Goal: Task Accomplishment & Management: Use online tool/utility

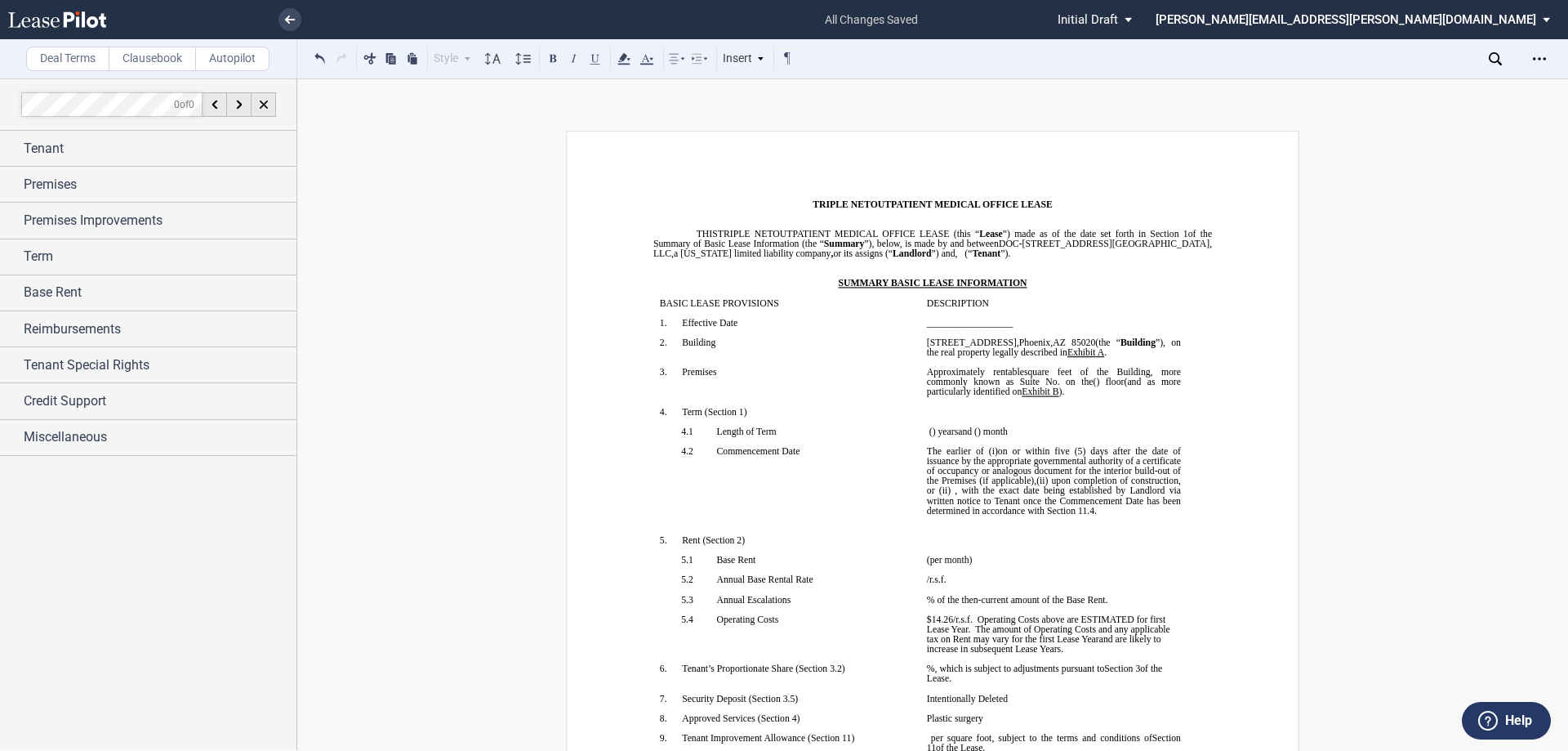
scroll to position [10771, 0]
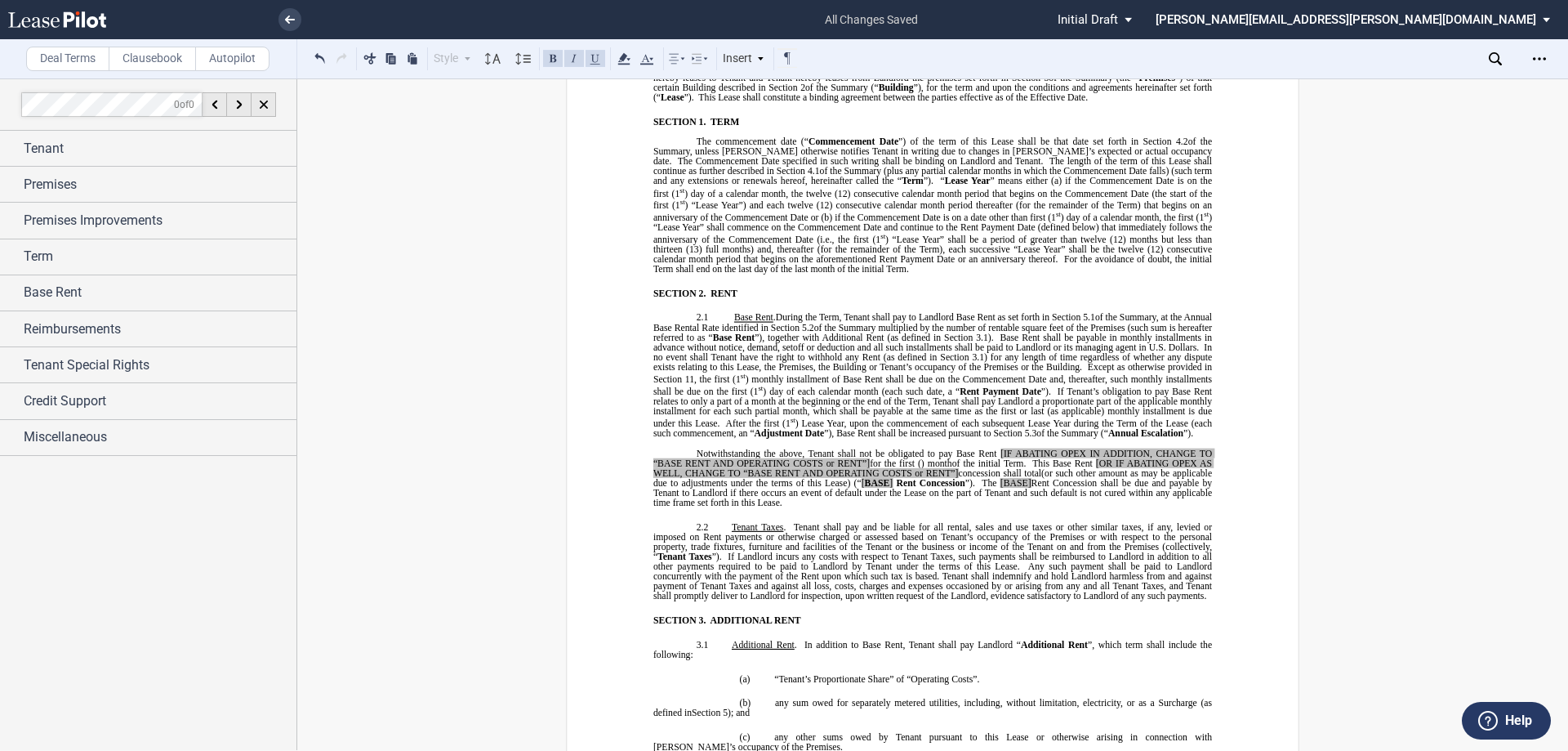
scroll to position [989, 0]
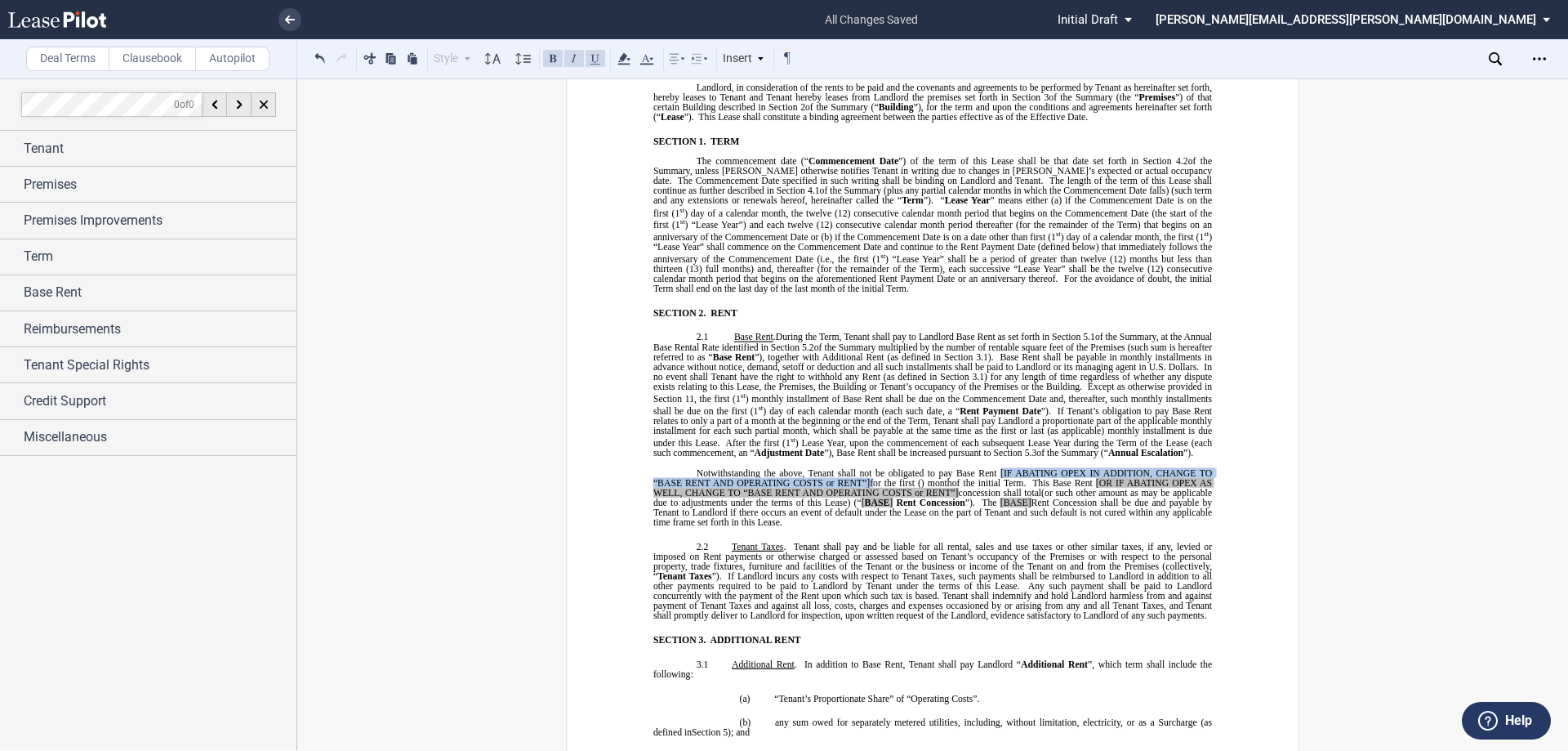
drag, startPoint x: 996, startPoint y: 490, endPoint x: 864, endPoint y: 502, distance: 132.9
click at [864, 502] on p "Notwithstanding the above, Tenant shall not be obligated to pay Base Rent [IF A…" at bounding box center [932, 497] width 559 height 60
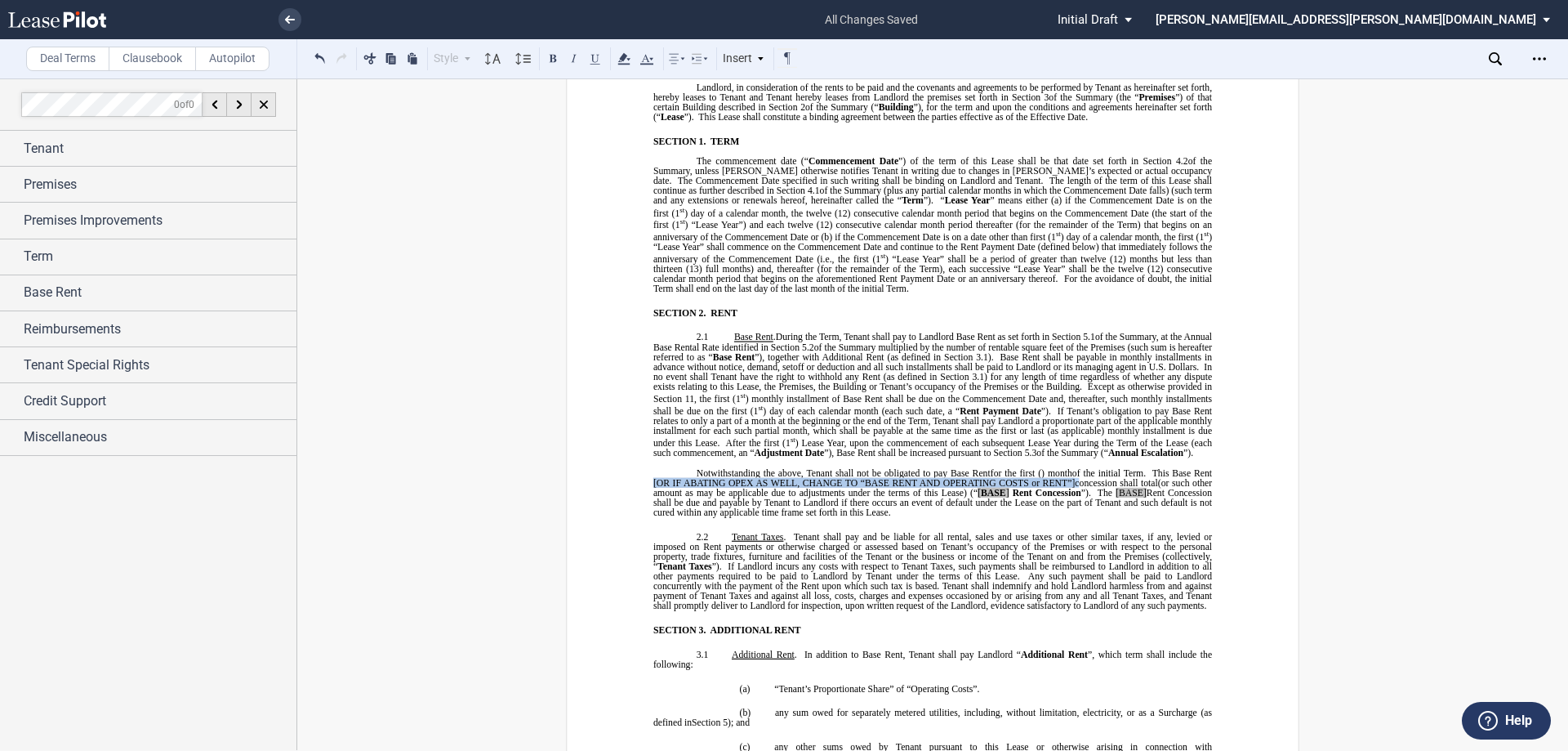
drag, startPoint x: 671, startPoint y: 500, endPoint x: 1120, endPoint y: 498, distance: 448.4
click at [1120, 498] on p "Notwithstanding the above, Tenant shall not be obligated to pay Base Rent ﻿ for…" at bounding box center [932, 492] width 559 height 50
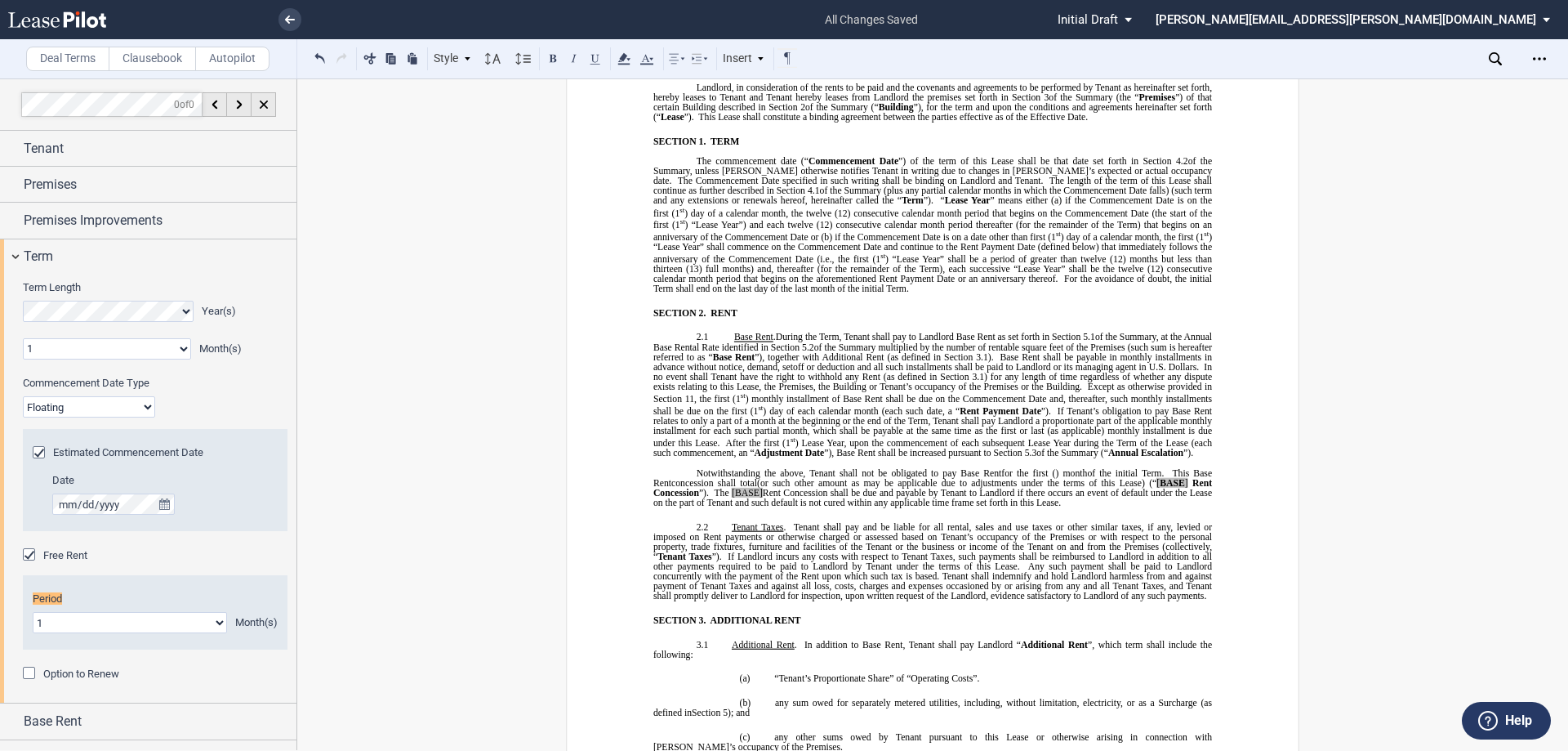
scroll to position [0, 0]
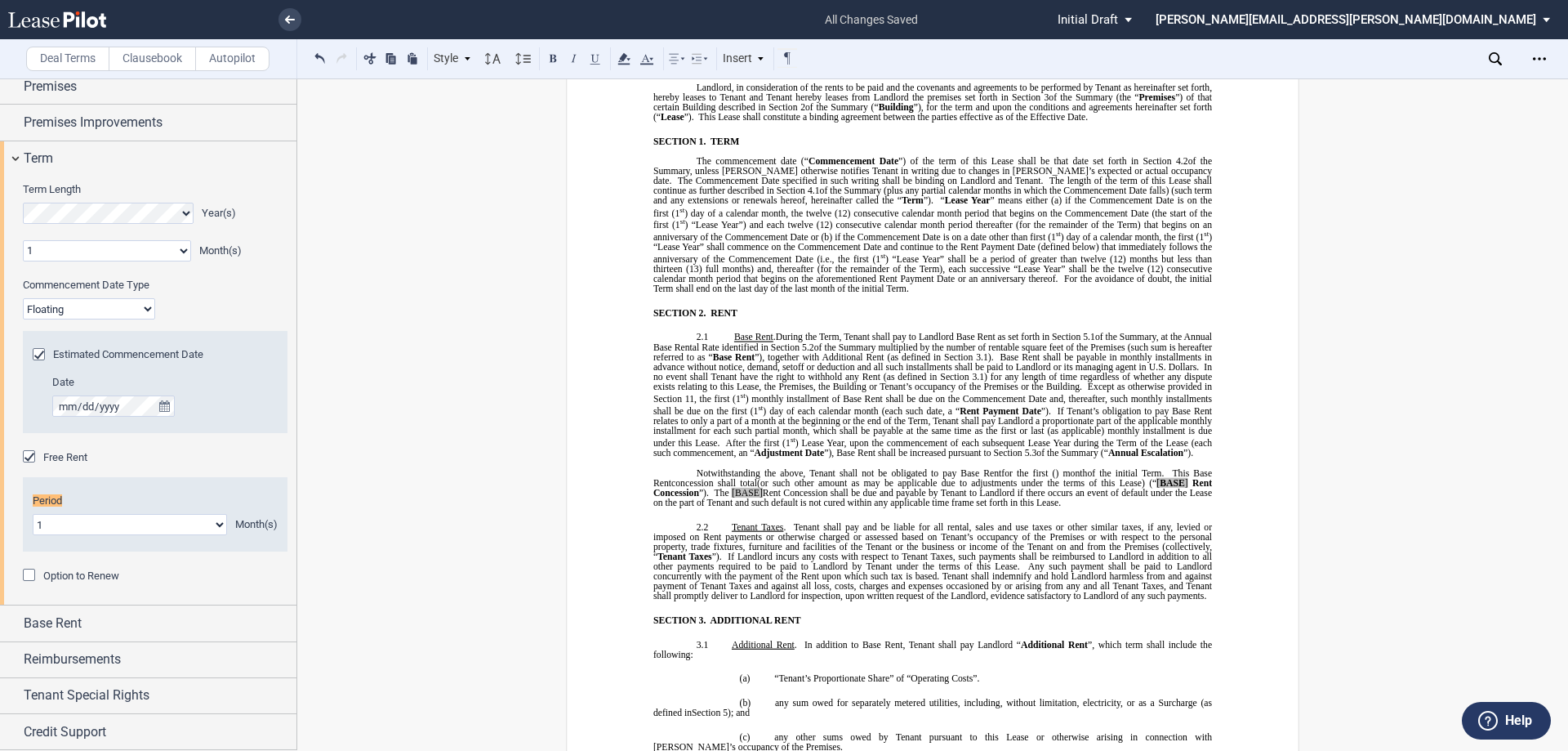
click at [785, 507] on span "Rent Concession shall be due and payable by Tenant to Landlord if there occurs …" at bounding box center [933, 498] width 561 height 20
click at [756, 497] on span "[BASE" at bounding box center [747, 493] width 28 height 10
drag, startPoint x: 811, startPoint y: 508, endPoint x: 748, endPoint y: 511, distance: 63.0
click at [748, 506] on p "Notwithstanding the above, Tenant shall not be obligated to pay Base Rent ﻿ for…" at bounding box center [932, 486] width 559 height 39
click at [633, 55] on icon at bounding box center [624, 59] width 20 height 20
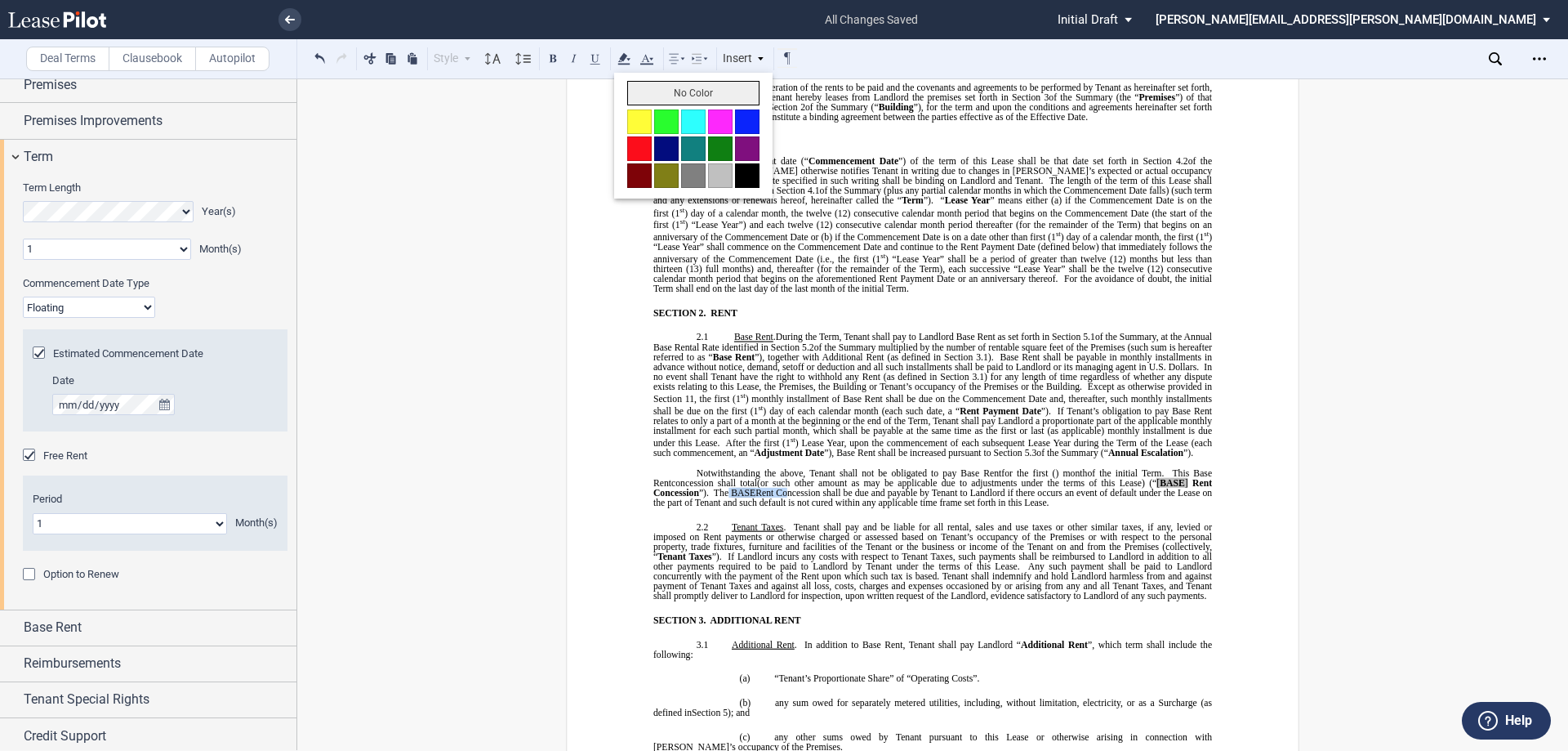
click at [657, 92] on button "No Color" at bounding box center [693, 93] width 132 height 25
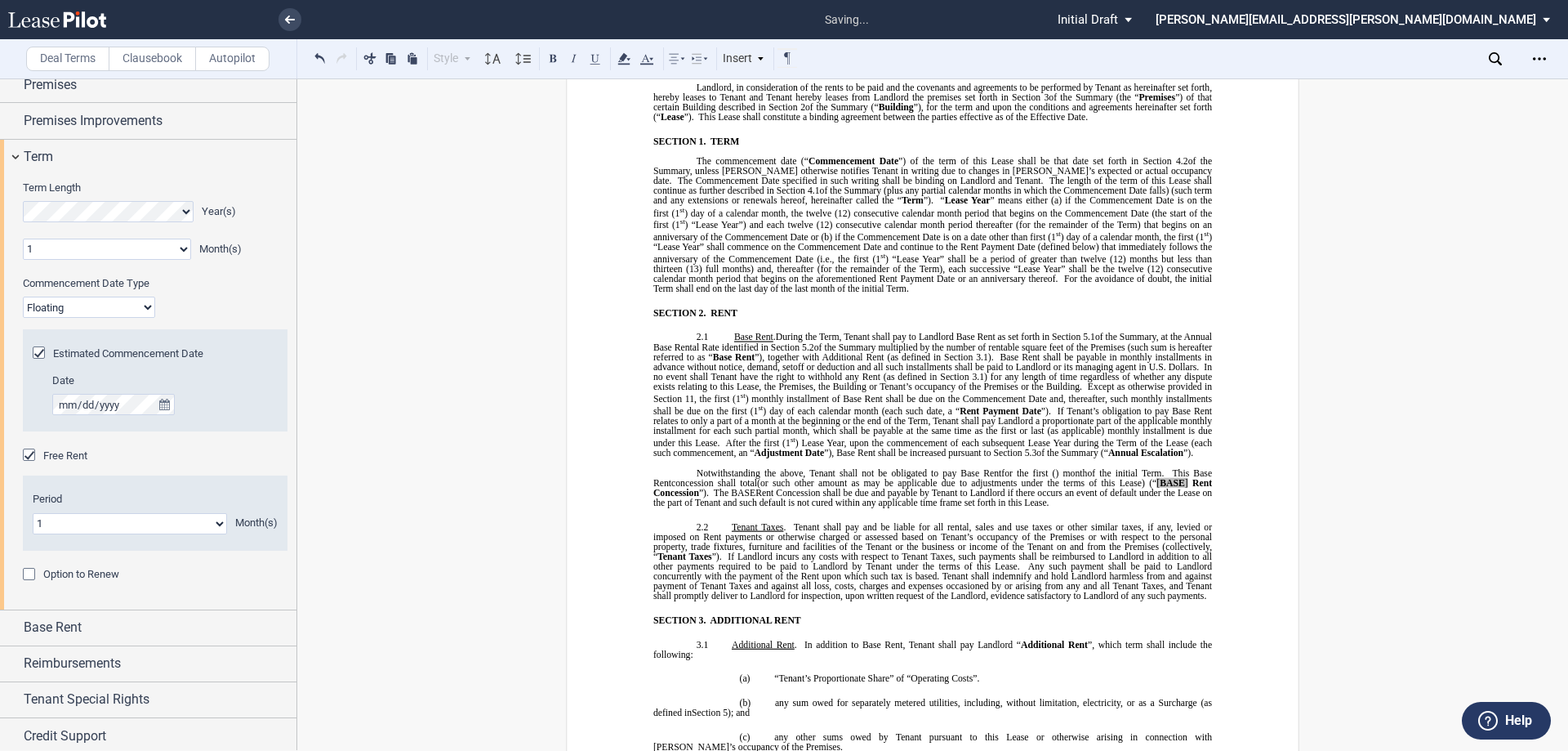
click at [755, 497] on span "BASE" at bounding box center [743, 493] width 25 height 10
click at [1192, 488] on span at bounding box center [1190, 483] width 4 height 10
click at [1183, 488] on span "﻿Base" at bounding box center [1183, 483] width 19 height 10
drag, startPoint x: 1187, startPoint y: 501, endPoint x: 1167, endPoint y: 497, distance: 20.7
click at [1167, 497] on p "Notwithstanding the above, Tenant shall not be obligated to pay Base Rent ﻿ for…" at bounding box center [932, 486] width 559 height 39
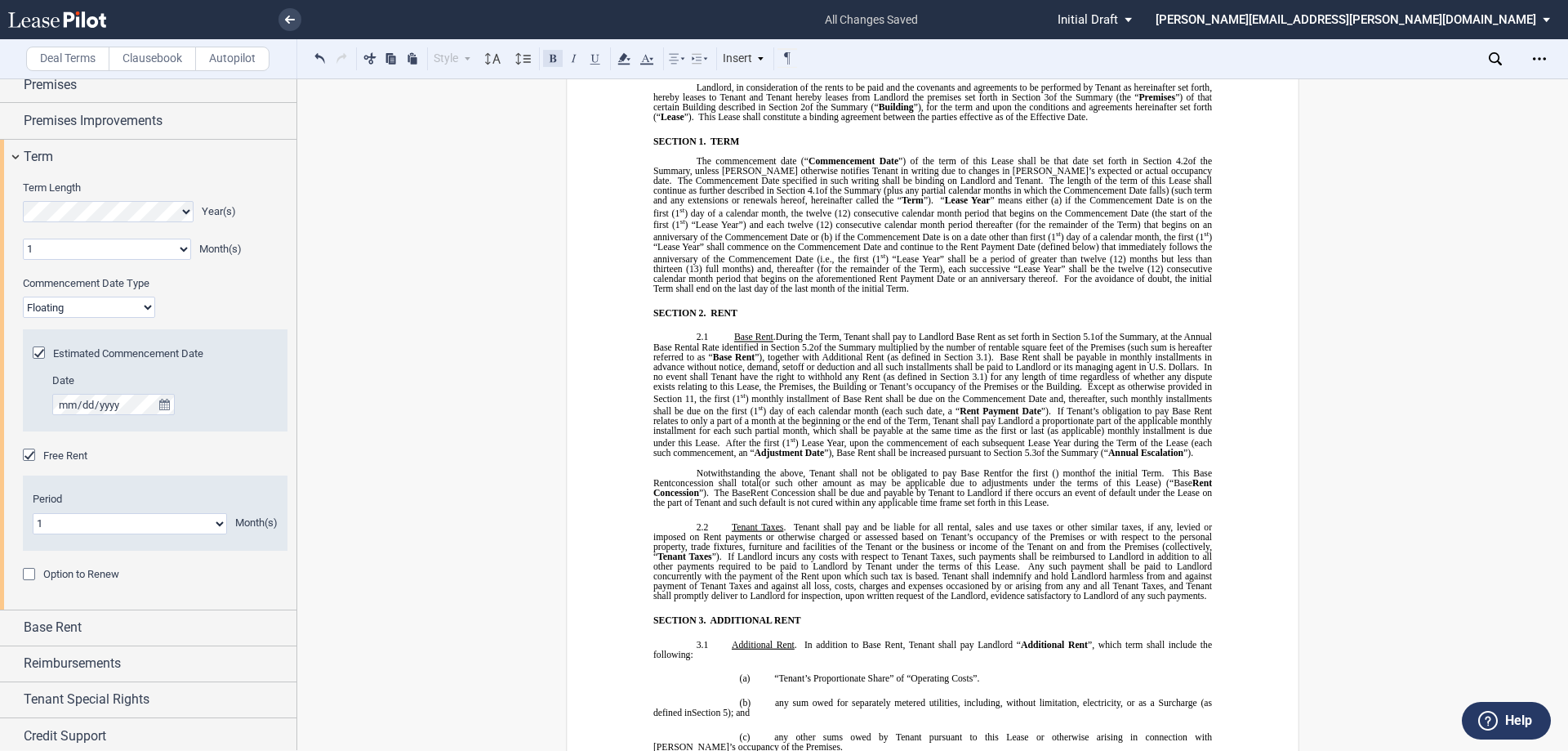
click at [560, 59] on button at bounding box center [553, 58] width 20 height 20
click at [959, 359] on span "of the Summary multiplied by the number of rentable square feet of the Premises…" at bounding box center [933, 352] width 561 height 20
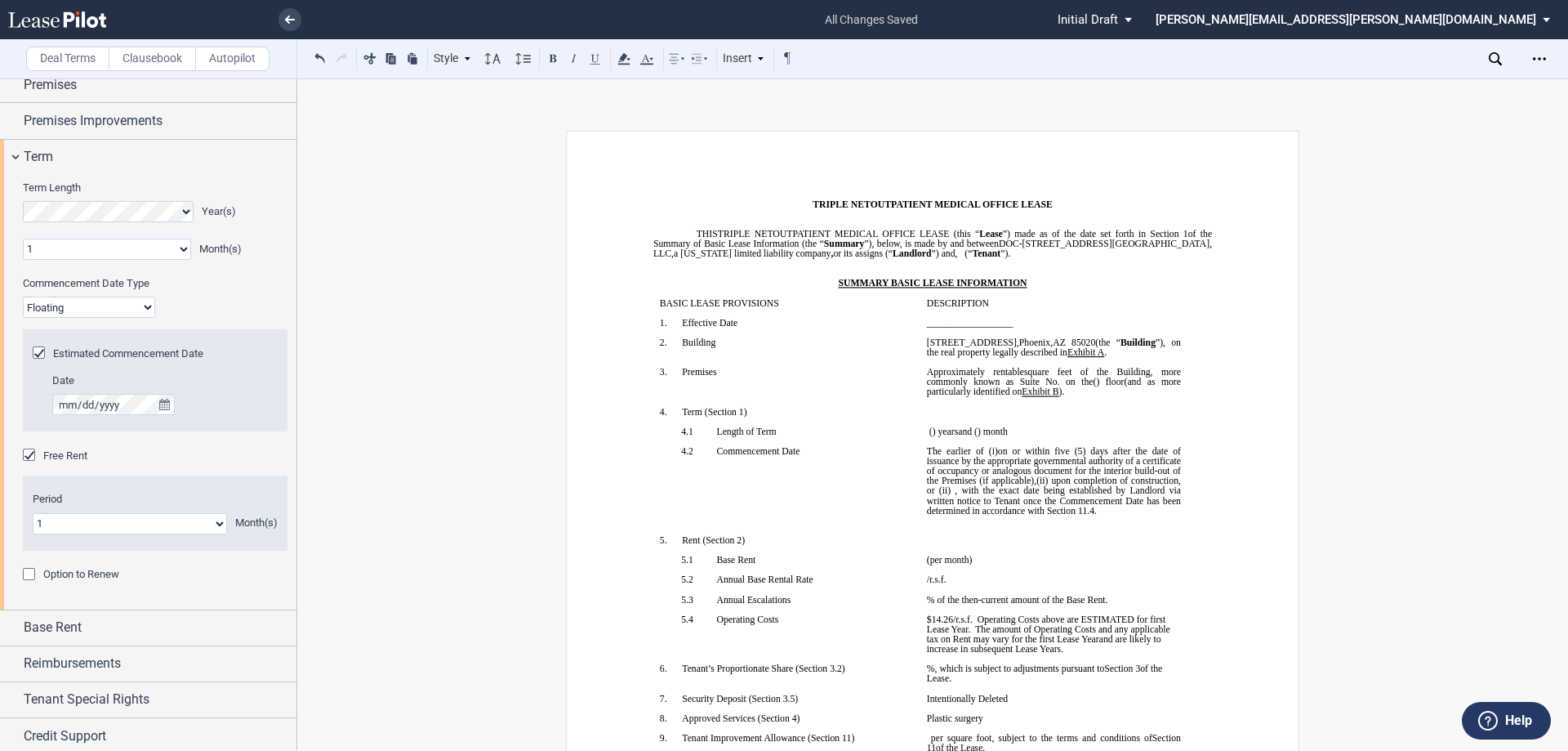
click at [960, 357] on span "”), on the real property legally described in" at bounding box center [1055, 347] width 256 height 20
click at [1539, 54] on icon "Open Lease options menu" at bounding box center [1539, 58] width 13 height 13
click at [1469, 91] on div "Download" at bounding box center [1444, 88] width 199 height 14
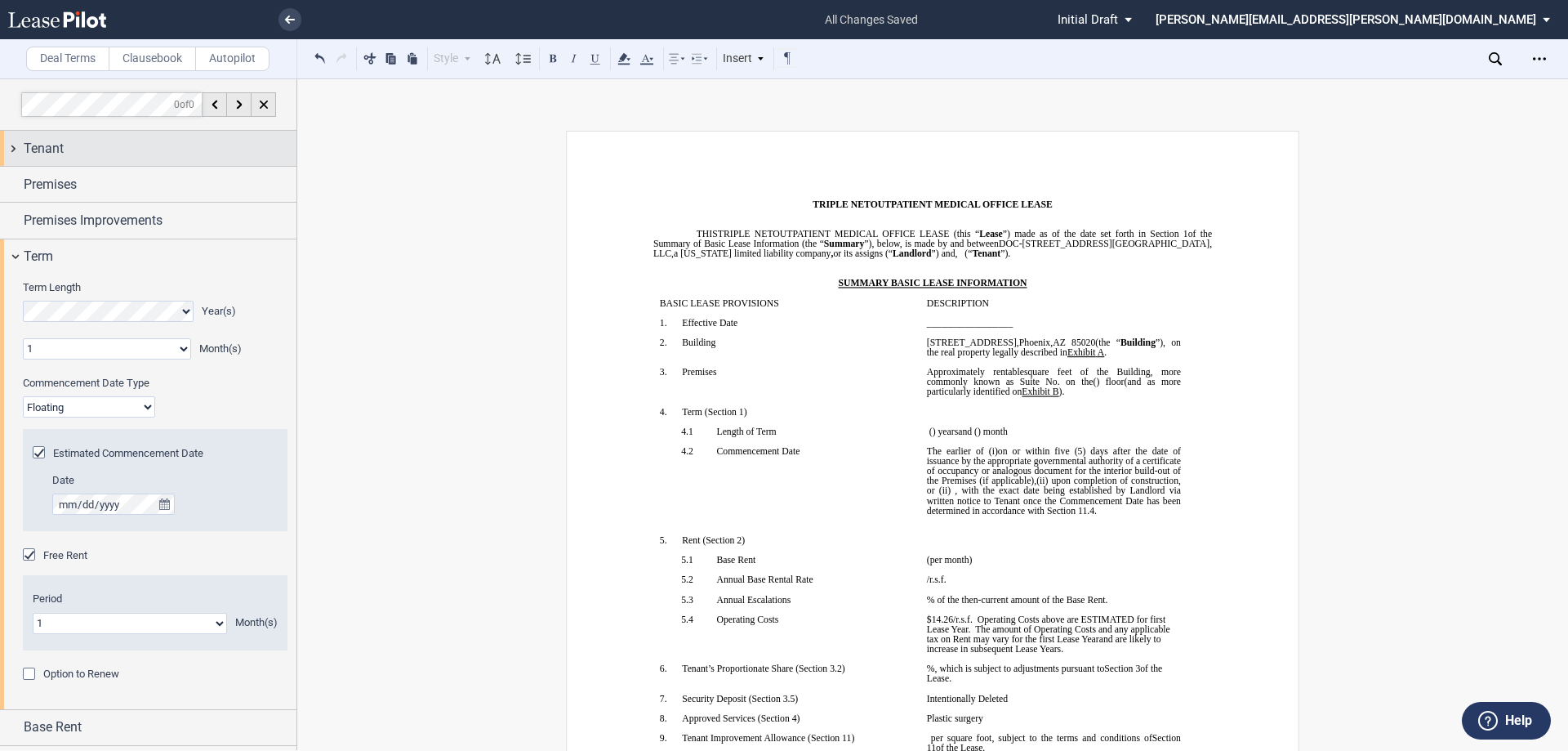
click at [123, 153] on div "Tenant" at bounding box center [160, 149] width 273 height 20
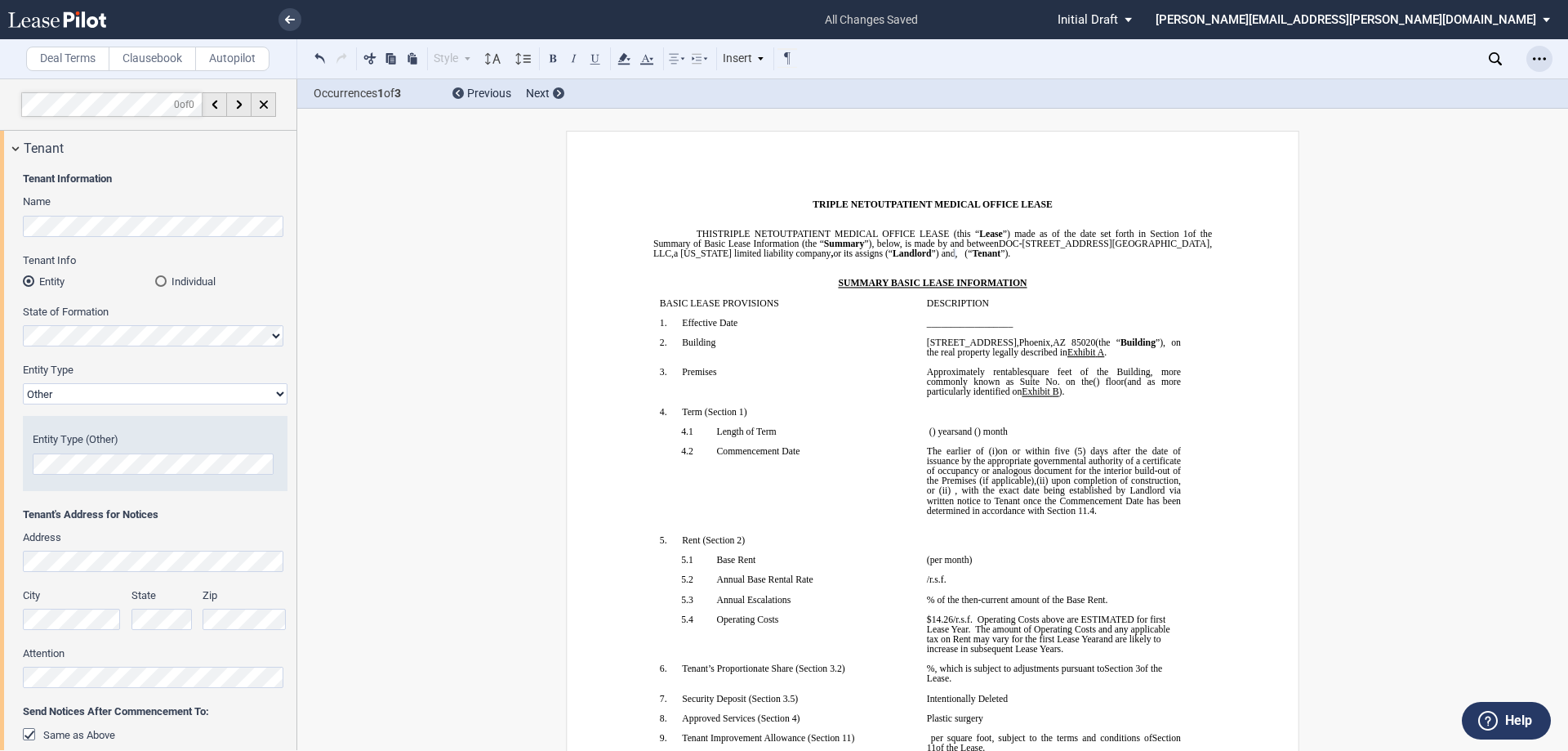
click at [1544, 54] on icon "Open Lease options menu" at bounding box center [1539, 58] width 13 height 13
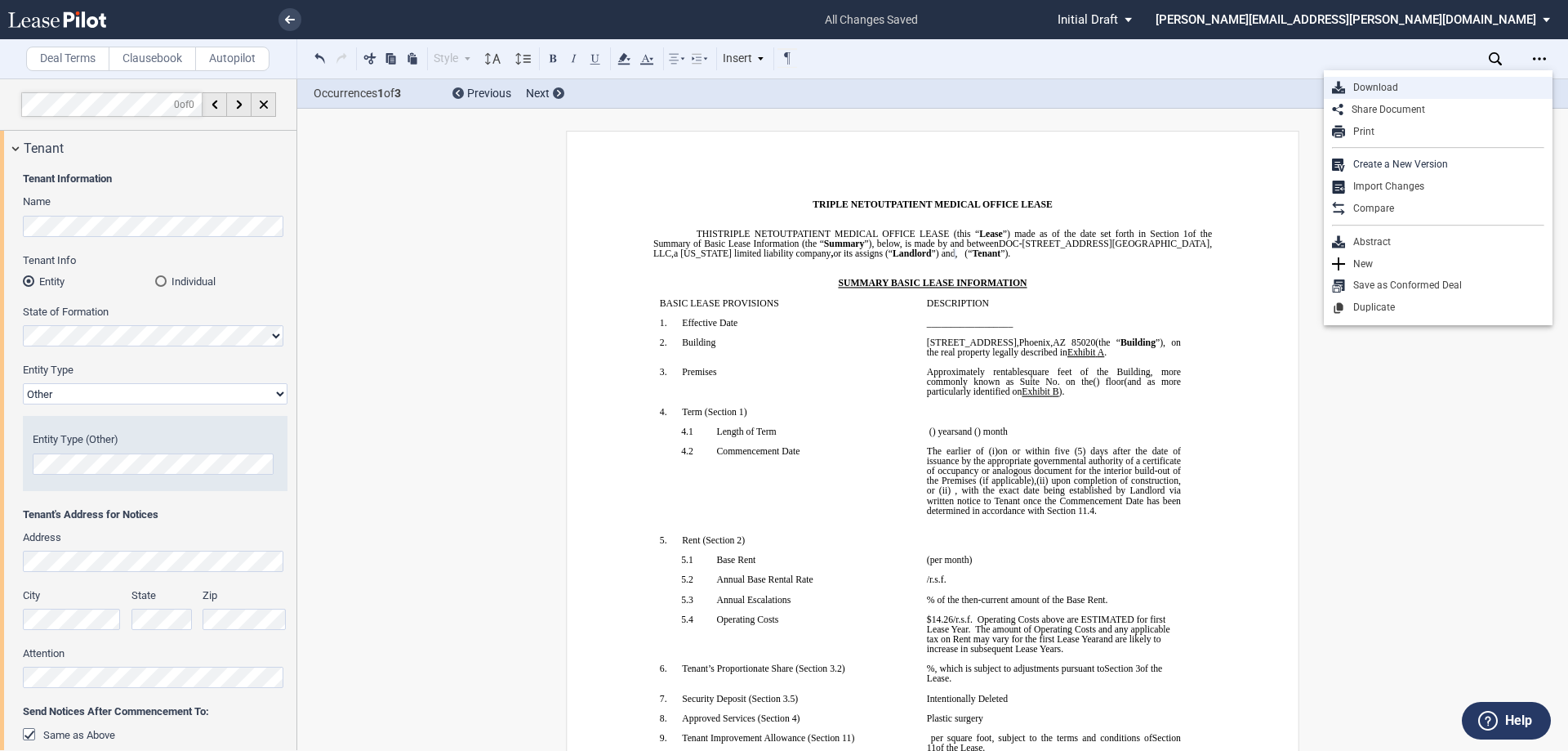
click at [1458, 84] on div "Download" at bounding box center [1444, 88] width 199 height 14
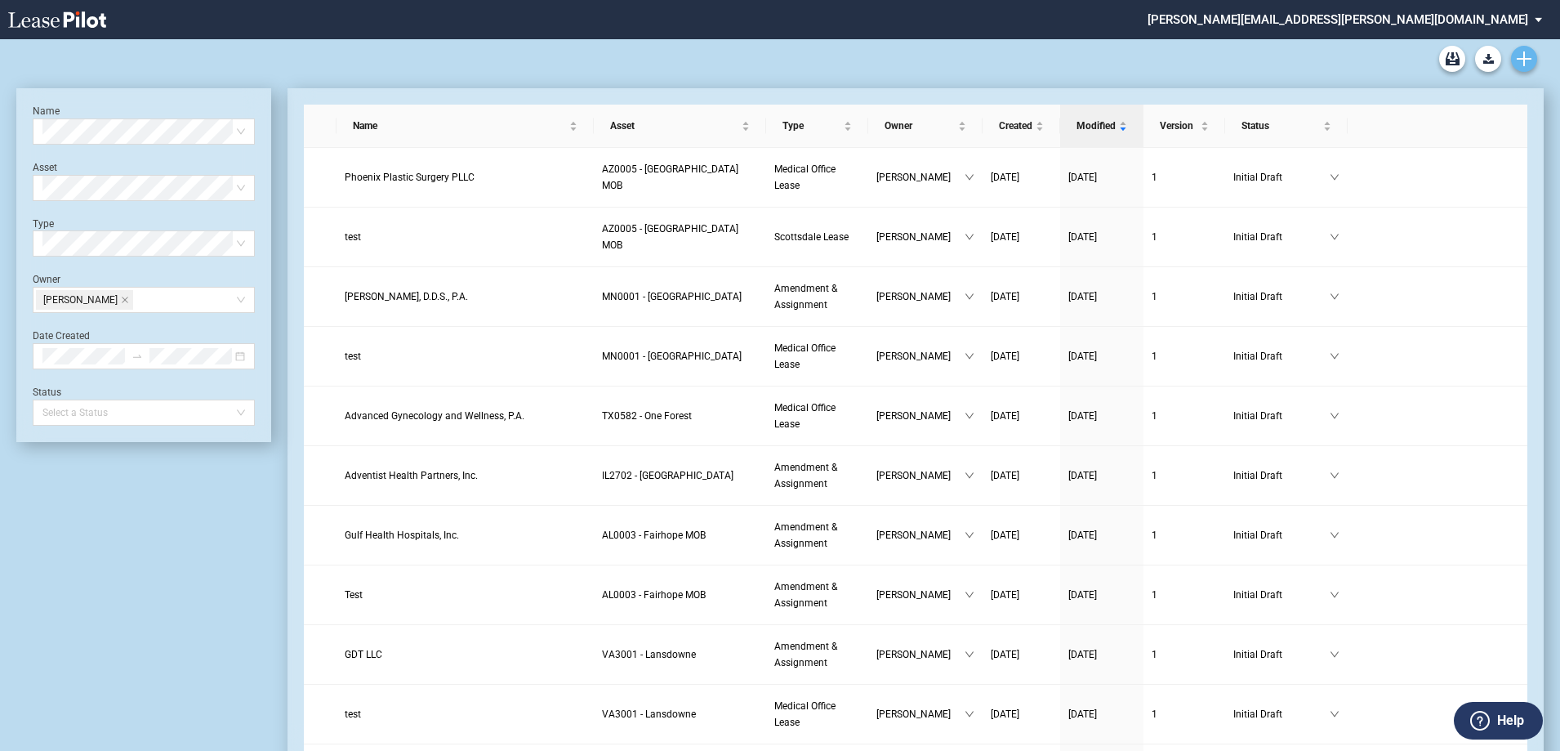
click at [1526, 48] on link "Create new document" at bounding box center [1524, 59] width 26 height 26
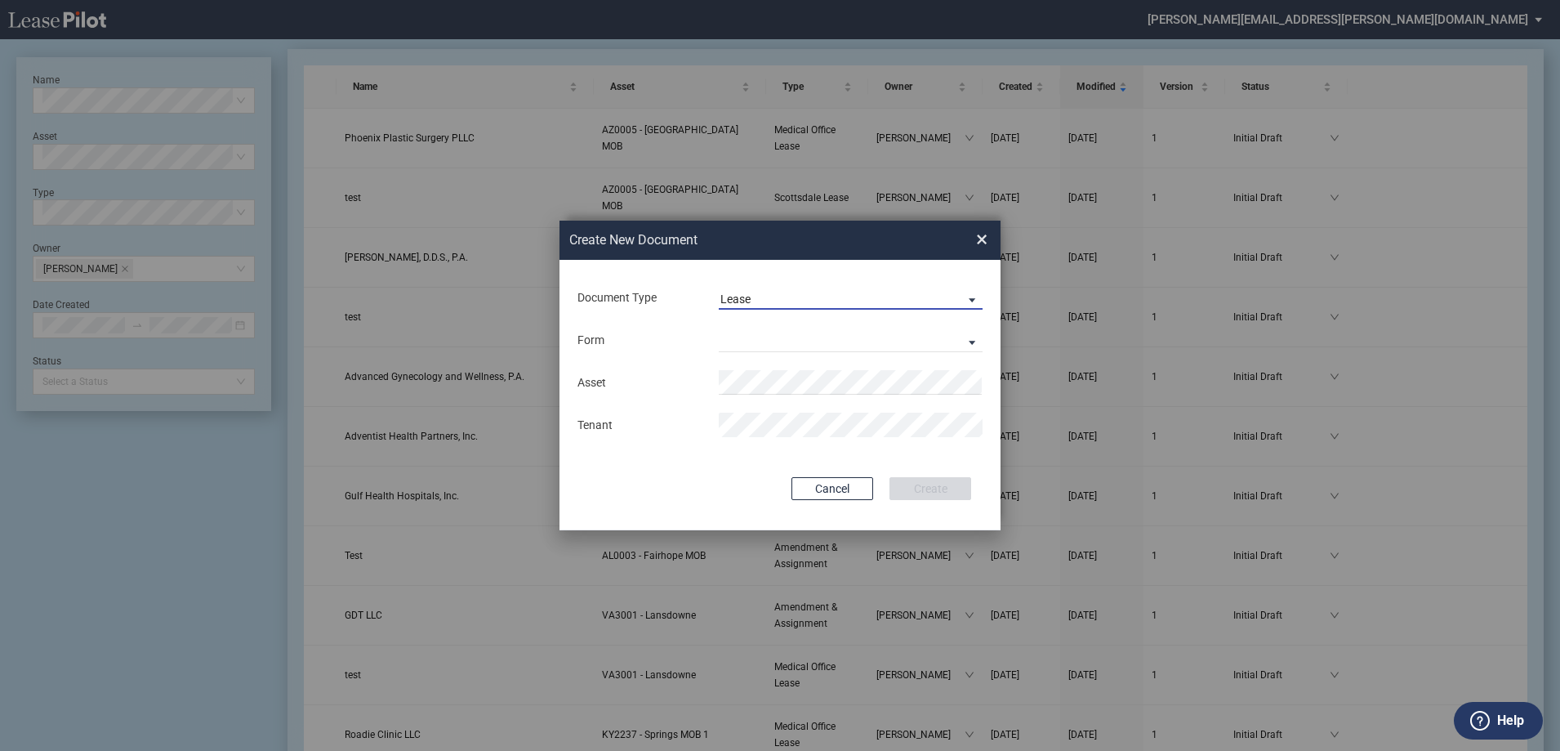
click at [857, 286] on md-select-value "Lease" at bounding box center [851, 297] width 264 height 25
click at [858, 291] on md-option "Lease" at bounding box center [852, 298] width 290 height 39
click at [789, 347] on md-select "Medical Office Lease Scottsdale Lease Louisville Lease [GEOGRAPHIC_DATA] [GEOGR…" at bounding box center [851, 339] width 264 height 25
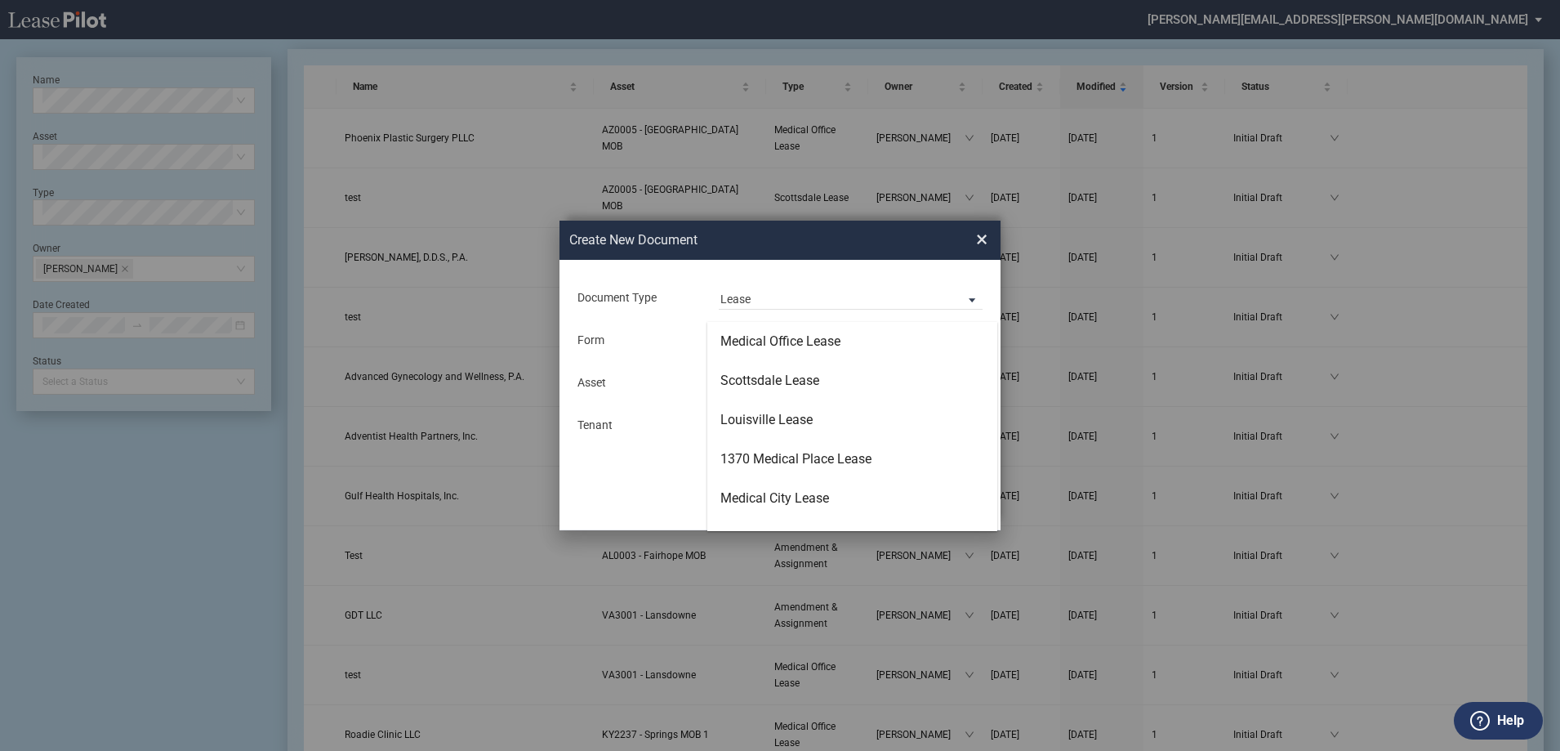
click at [980, 238] on md-backdrop at bounding box center [780, 395] width 1560 height 790
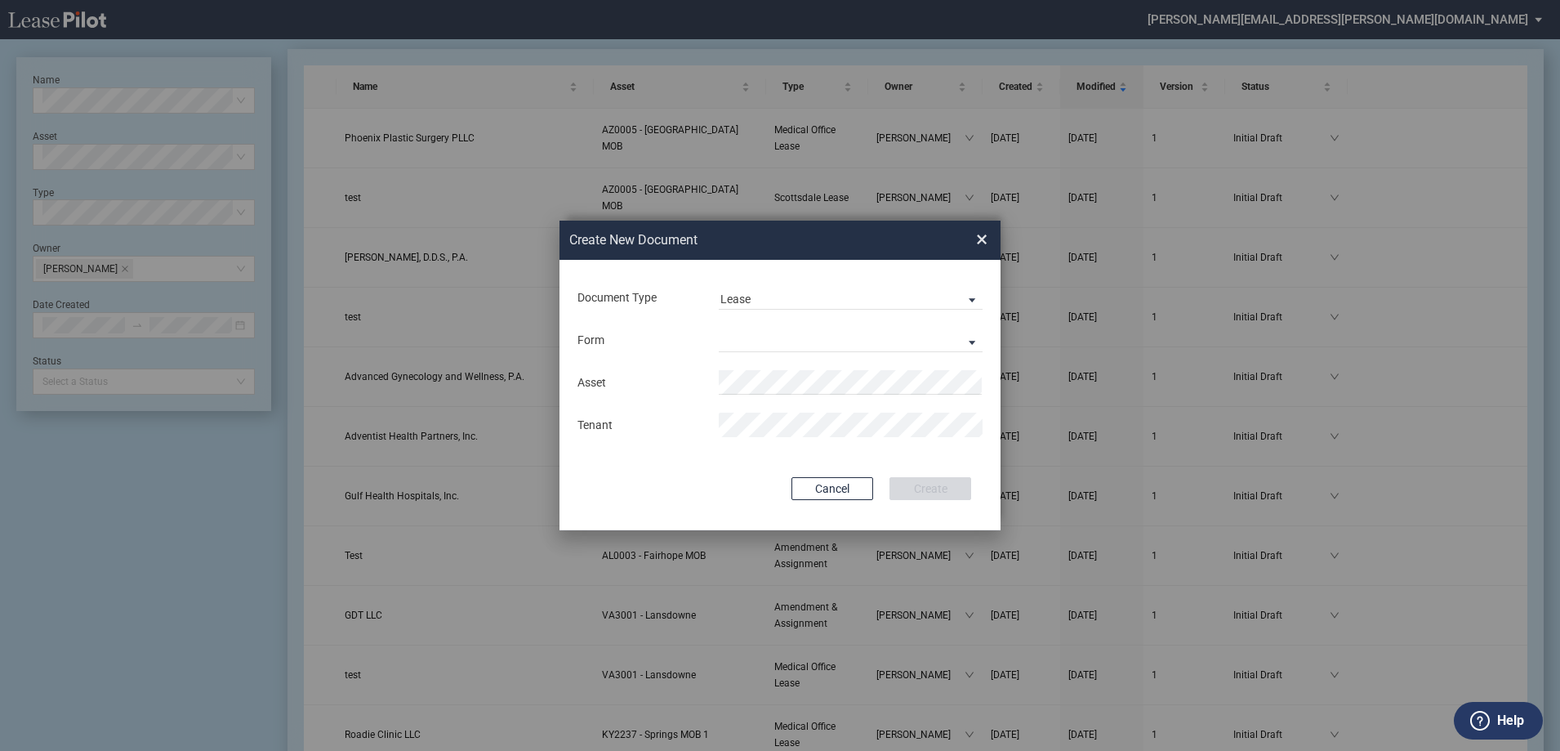
click at [981, 244] on span "×" at bounding box center [981, 239] width 11 height 26
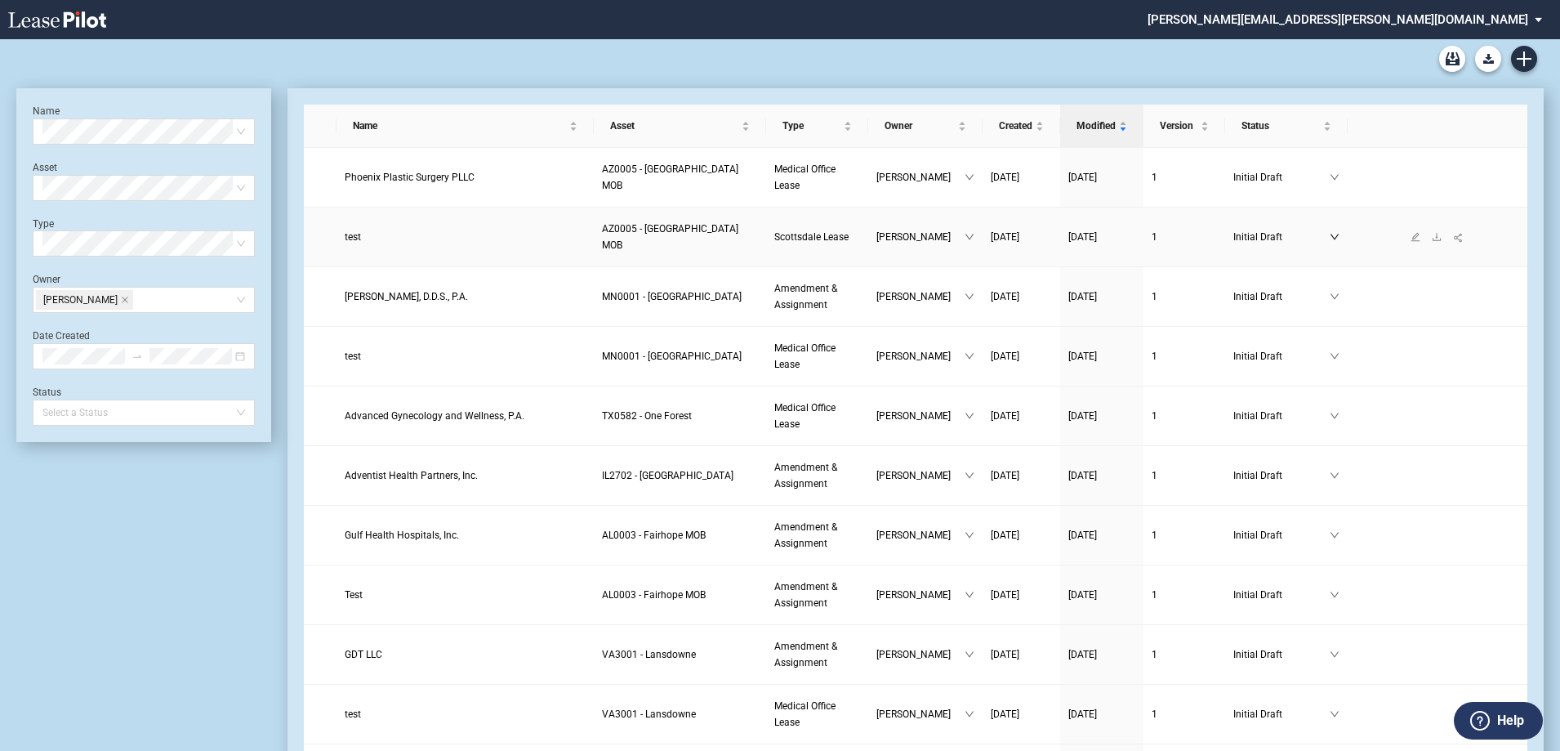
click at [1339, 232] on icon "down" at bounding box center [1335, 237] width 10 height 10
